Goal: Check status

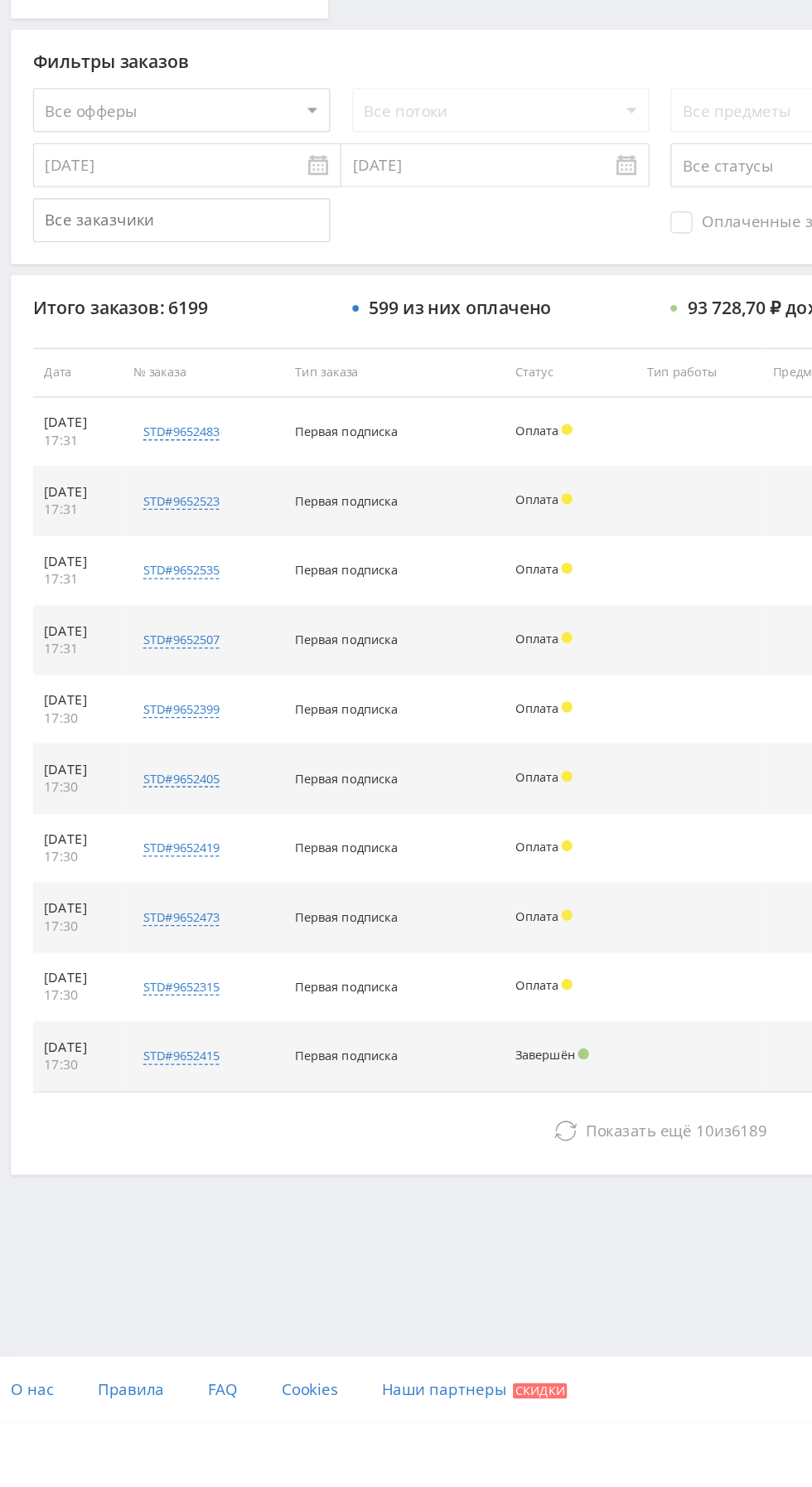
click at [339, 1269] on button "Показать ещё 10 из 6189" at bounding box center [497, 1267] width 945 height 33
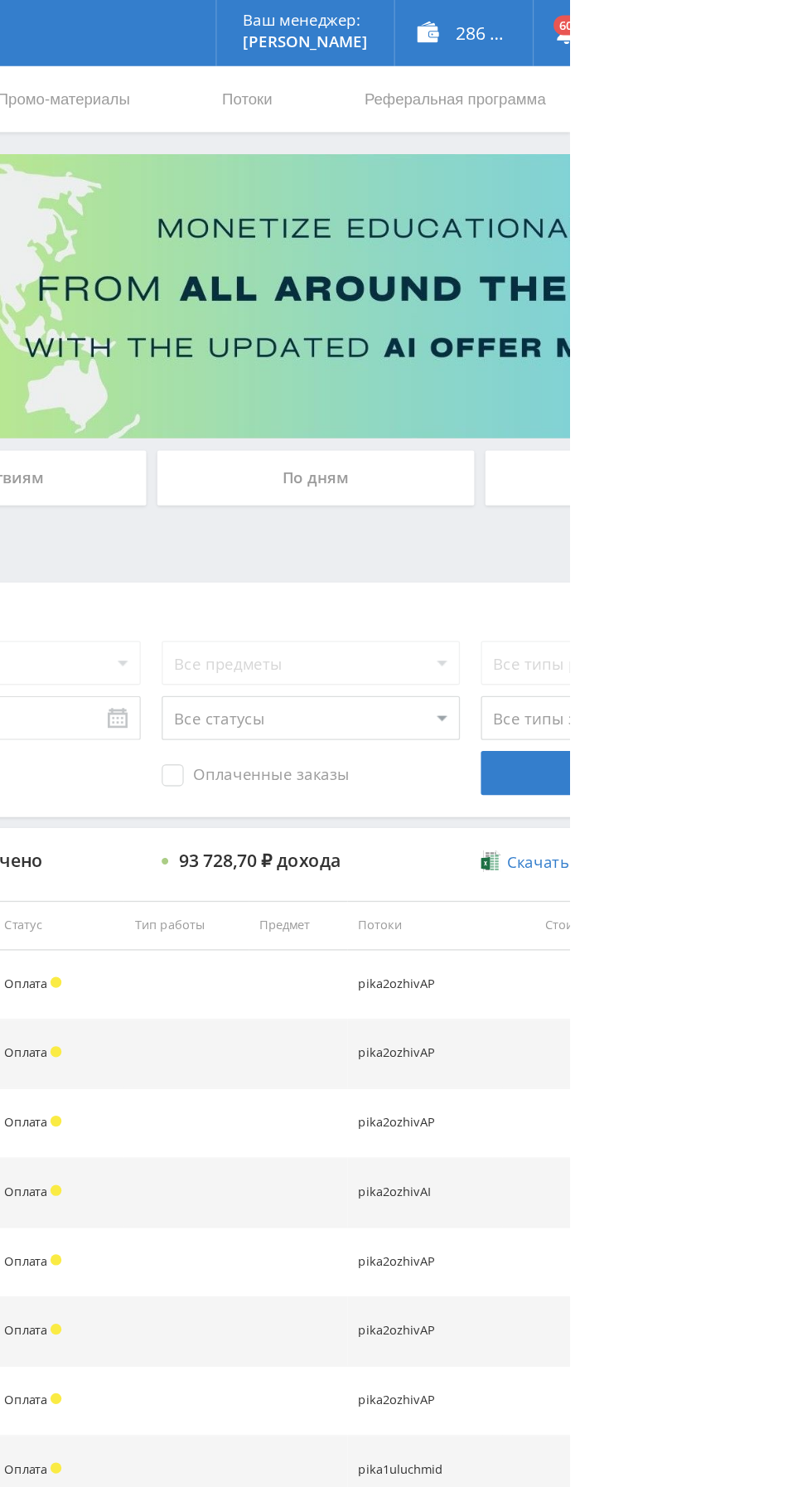
click at [636, 366] on div "По дням" at bounding box center [621, 359] width 239 height 41
click at [0, 0] on input "По дням" at bounding box center [0, 0] width 0 height 0
